Goal: Task Accomplishment & Management: Manage account settings

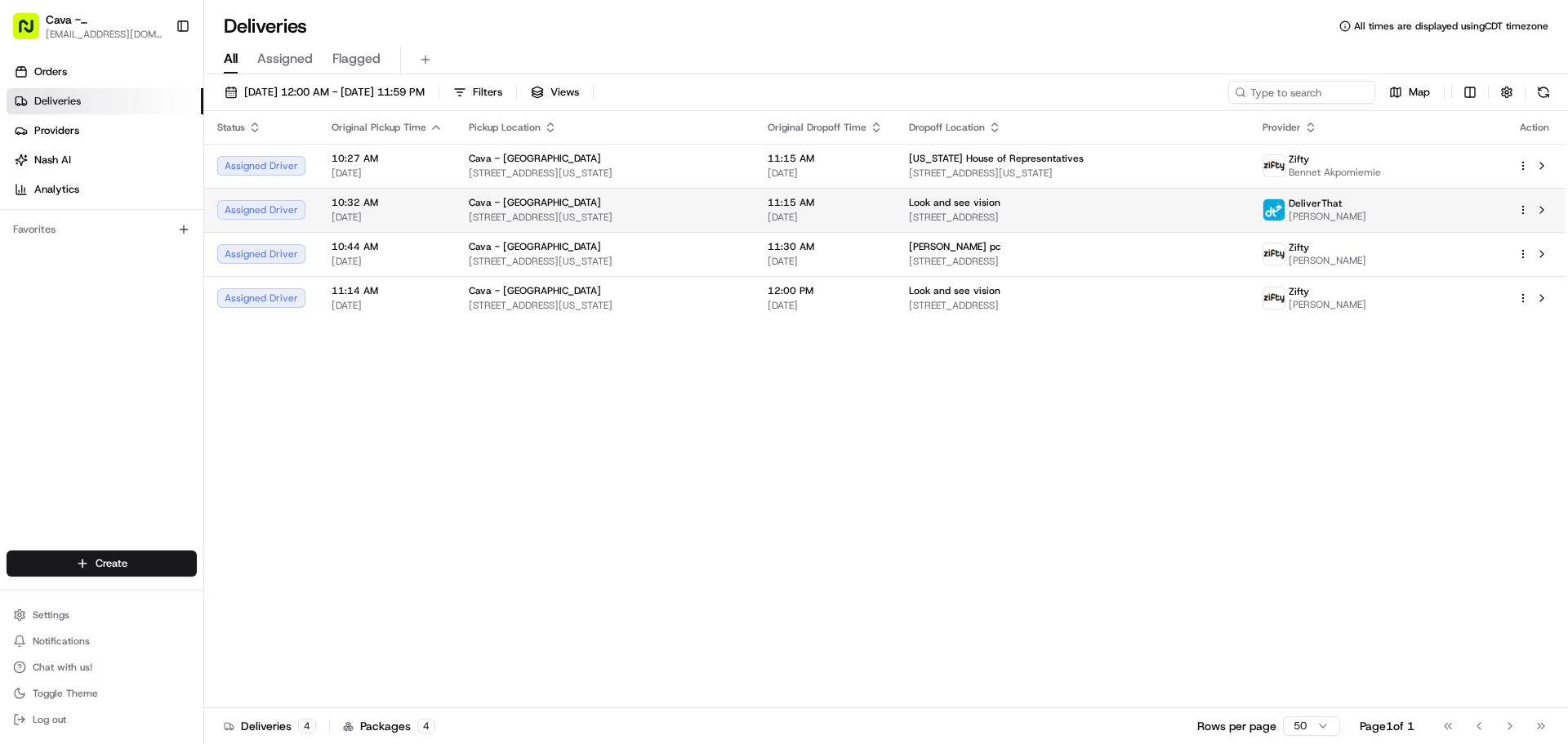
click at [1522, 208] on html "Cava - [GEOGRAPHIC_DATA] [EMAIL_ADDRESS][DOMAIN_NAME] Toggle Sidebar Orders Del…" at bounding box center [784, 372] width 1568 height 744
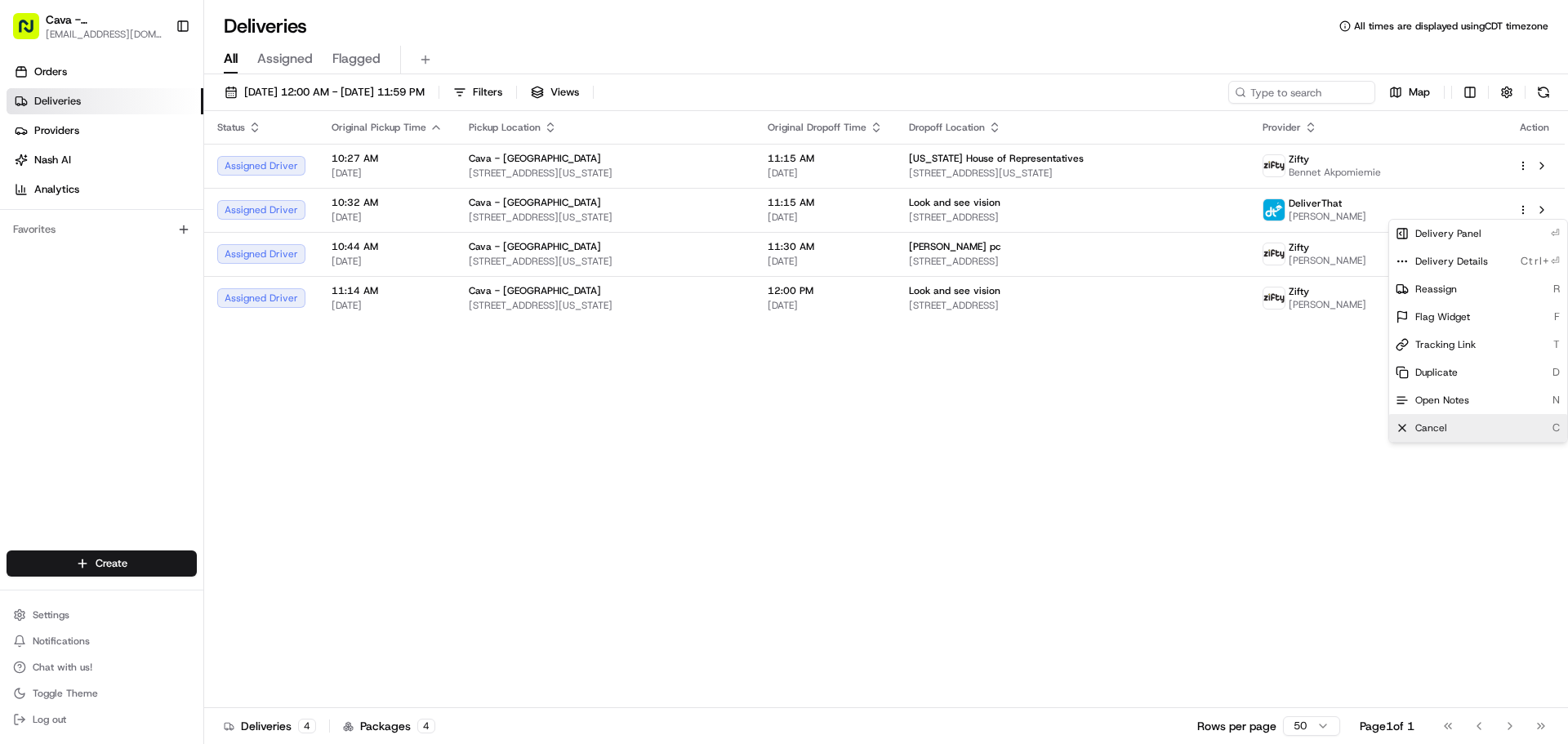
click at [1417, 428] on span "Cancel" at bounding box center [1431, 427] width 32 height 13
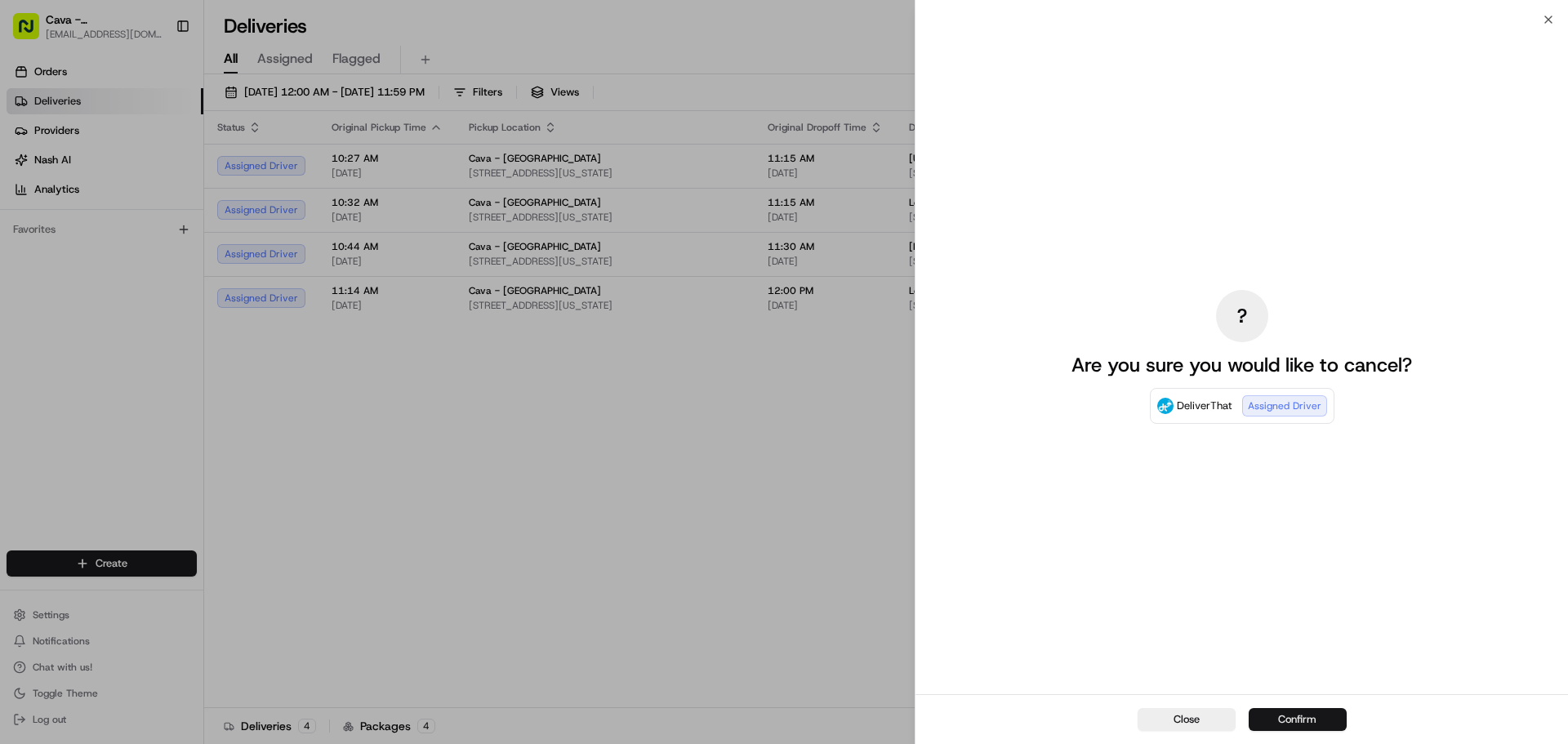
click at [1287, 714] on button "Confirm" at bounding box center [1298, 719] width 98 height 23
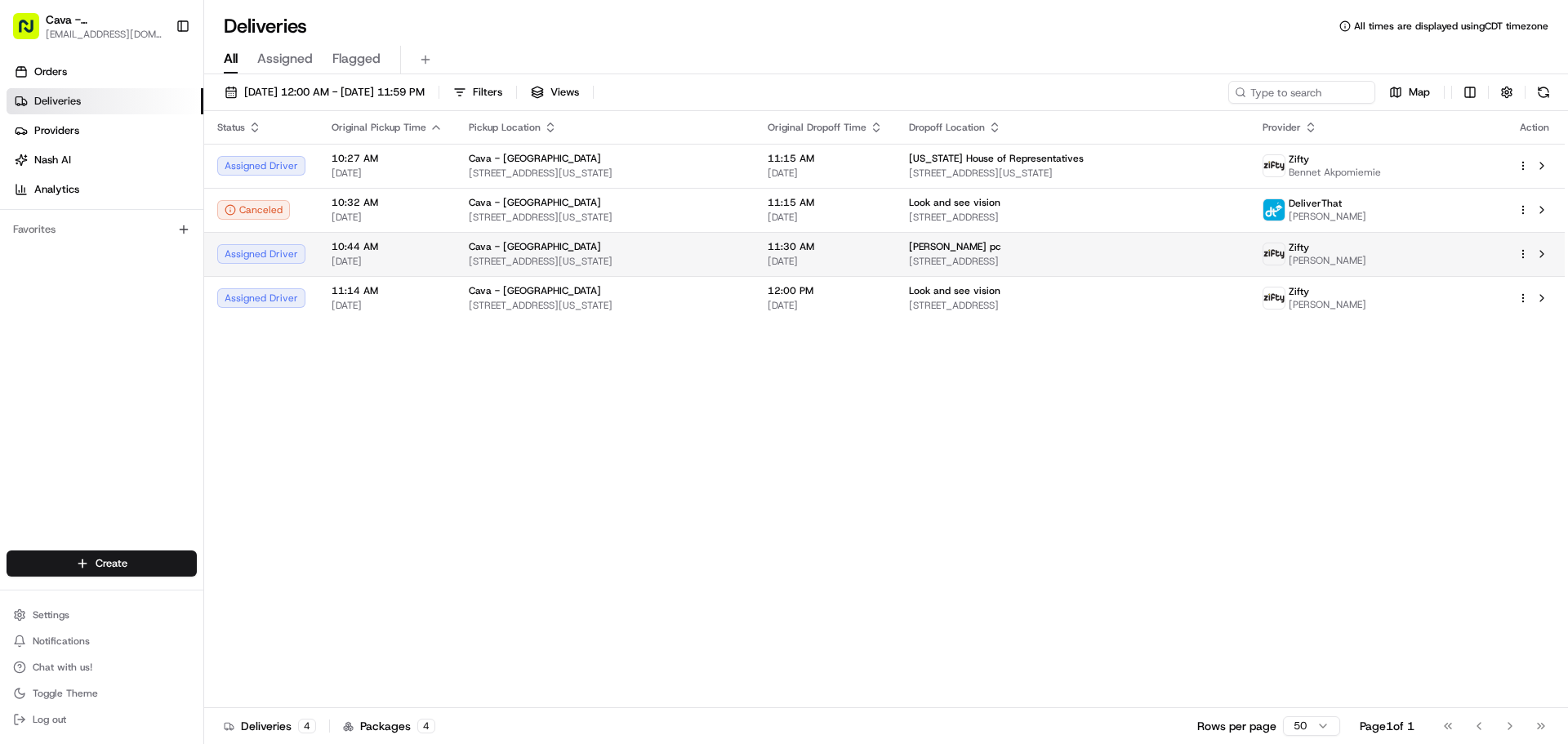
click at [1523, 259] on html "Cava - [GEOGRAPHIC_DATA] [EMAIL_ADDRESS][DOMAIN_NAME] Toggle Sidebar Orders Del…" at bounding box center [784, 372] width 1568 height 744
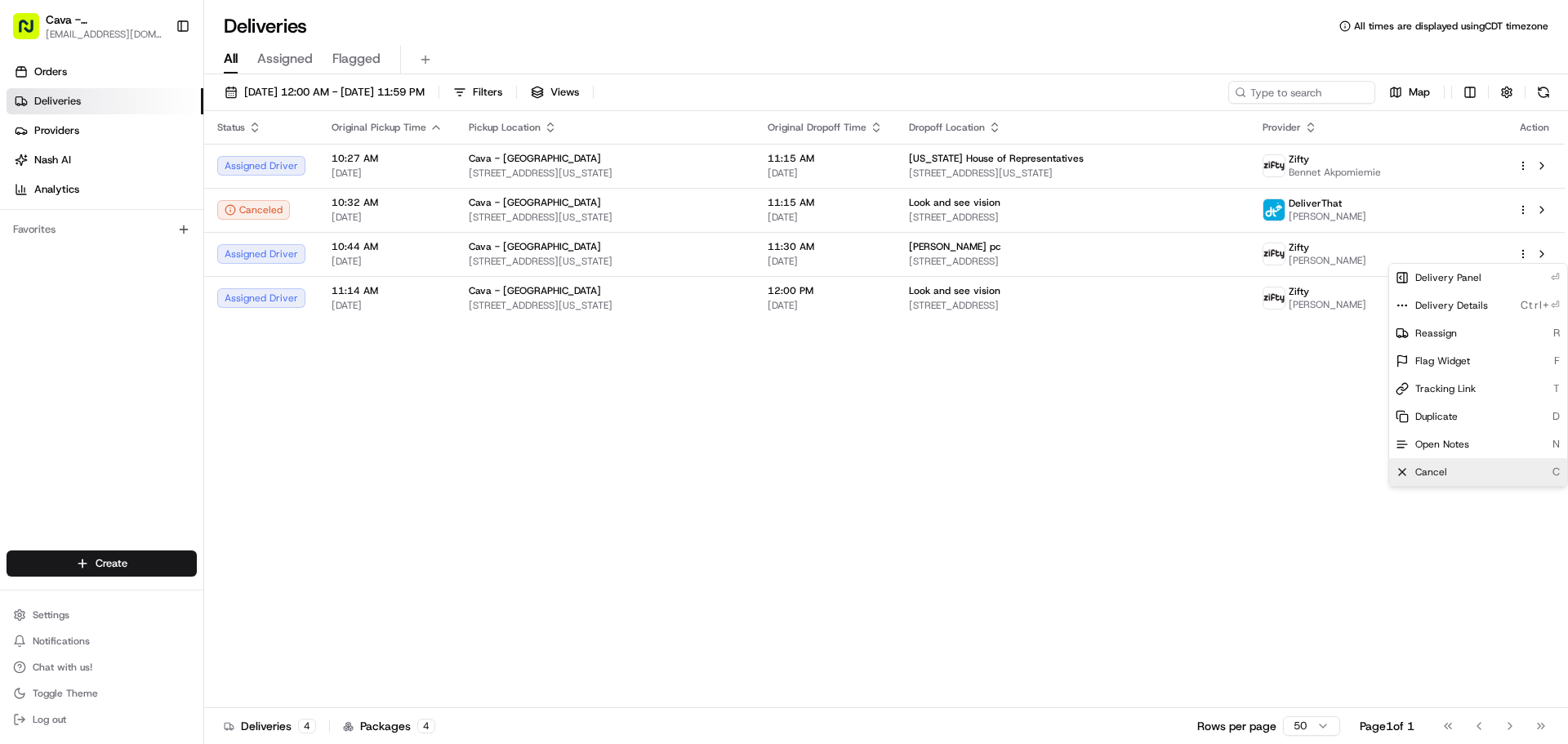
click at [1452, 476] on div "Cancel C" at bounding box center [1478, 472] width 178 height 27
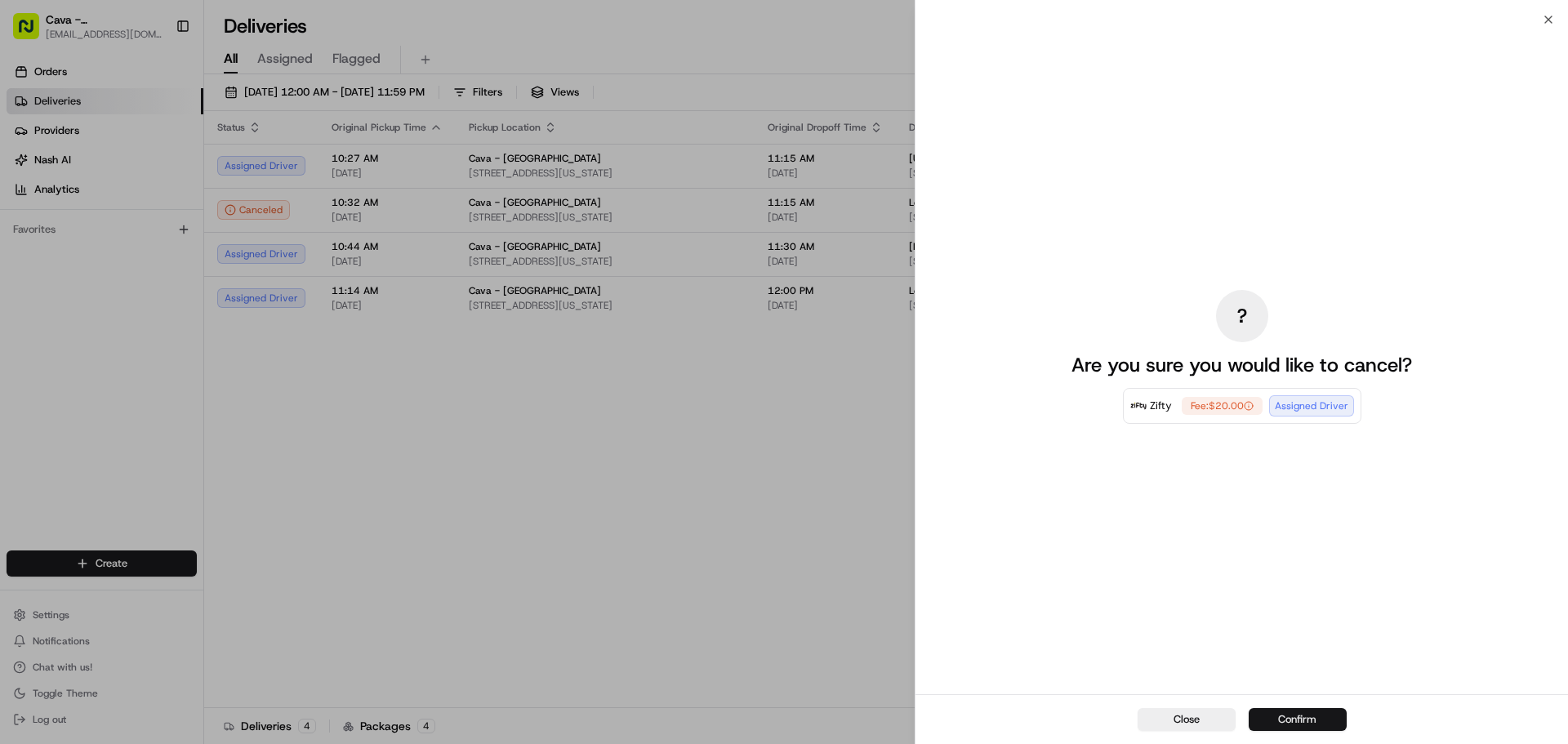
click at [1323, 716] on button "Confirm" at bounding box center [1298, 719] width 98 height 23
